Goal: Task Accomplishment & Management: Manage account settings

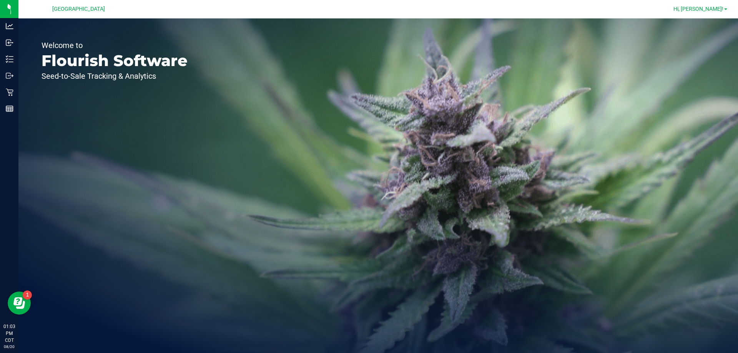
click at [711, 11] on span "Hi, [PERSON_NAME]!" at bounding box center [698, 9] width 50 height 6
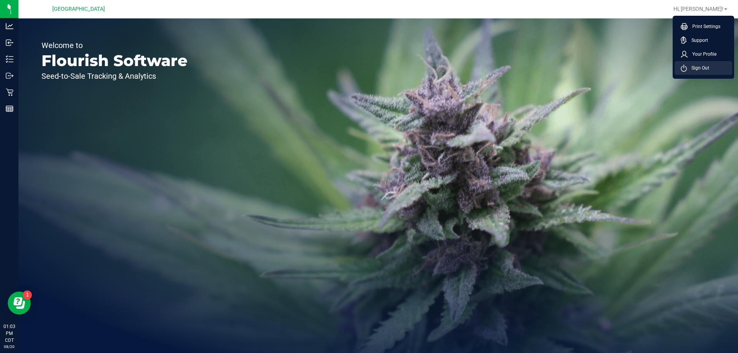
click at [695, 65] on span "Sign Out" at bounding box center [697, 68] width 22 height 8
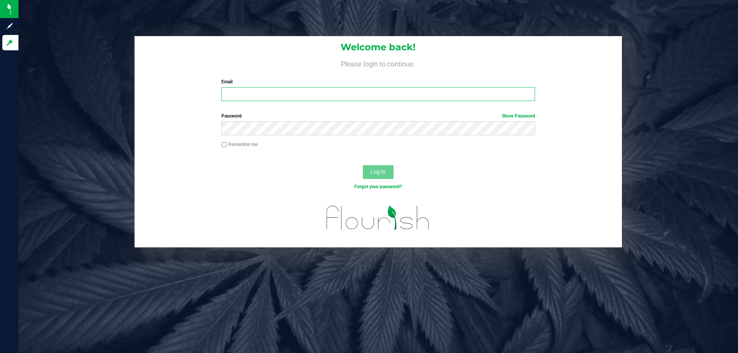
click at [325, 96] on input "Email" at bounding box center [377, 94] width 313 height 14
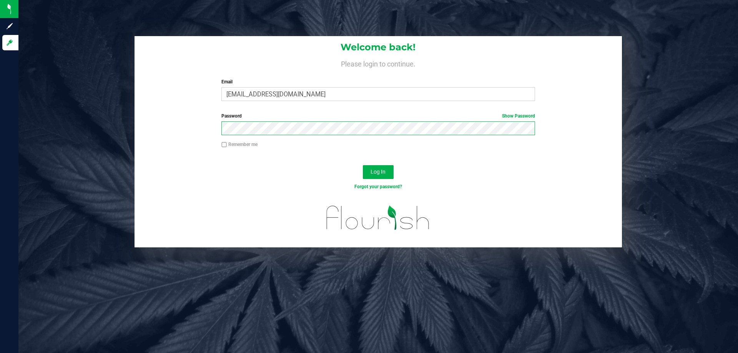
click at [363, 165] on button "Log In" at bounding box center [378, 172] width 31 height 14
click at [256, 95] on input "[EMAIL_ADDRESS][DOMAIN_NAME]" at bounding box center [377, 94] width 313 height 14
type input "[EMAIL_ADDRESS][DOMAIN_NAME]"
click at [363, 165] on button "Log In" at bounding box center [378, 172] width 31 height 14
